Goal: Find contact information: Find contact information

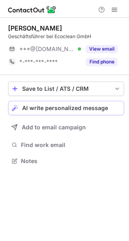
scroll to position [156, 129]
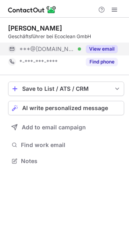
click at [108, 50] on button "View email" at bounding box center [102, 49] width 32 height 8
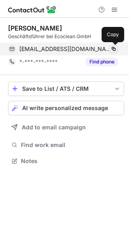
click at [112, 49] on span at bounding box center [113, 49] width 6 height 6
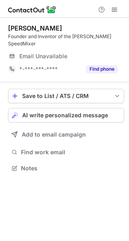
scroll to position [163, 129]
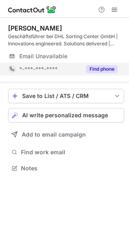
scroll to position [163, 129]
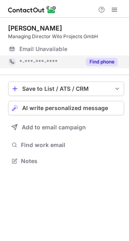
scroll to position [156, 129]
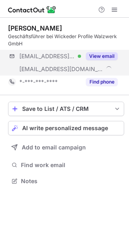
scroll to position [176, 129]
click at [109, 52] on div "View email" at bounding box center [99, 56] width 37 height 13
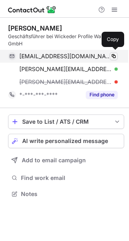
scroll to position [189, 129]
click at [116, 54] on span at bounding box center [113, 56] width 6 height 6
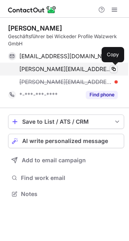
click at [112, 67] on span at bounding box center [113, 69] width 6 height 6
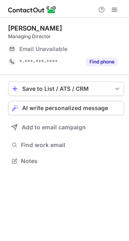
scroll to position [156, 129]
